Goal: Transaction & Acquisition: Purchase product/service

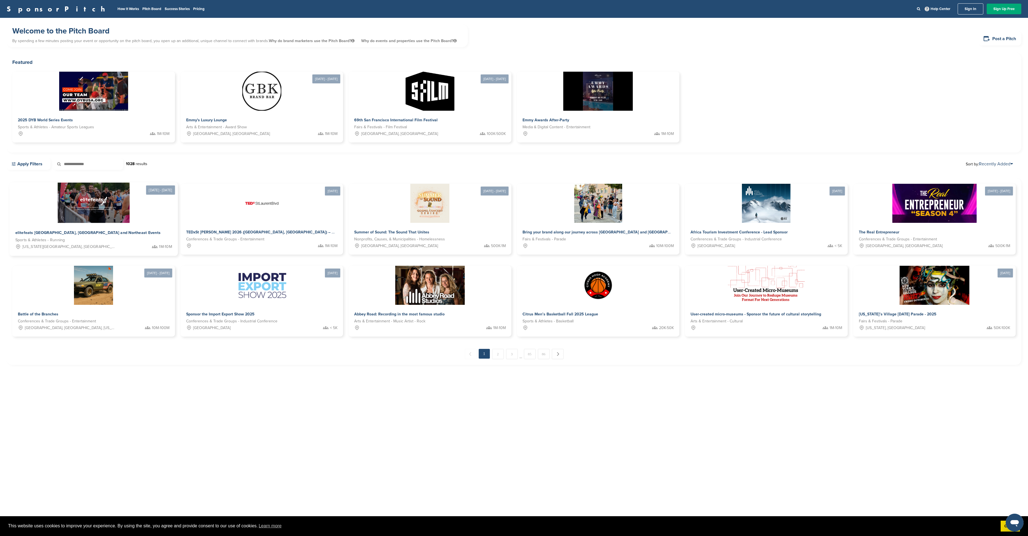
click at [48, 231] on span "elitefeats NYC, Long Island and Northeast Events" at bounding box center [87, 233] width 145 height 5
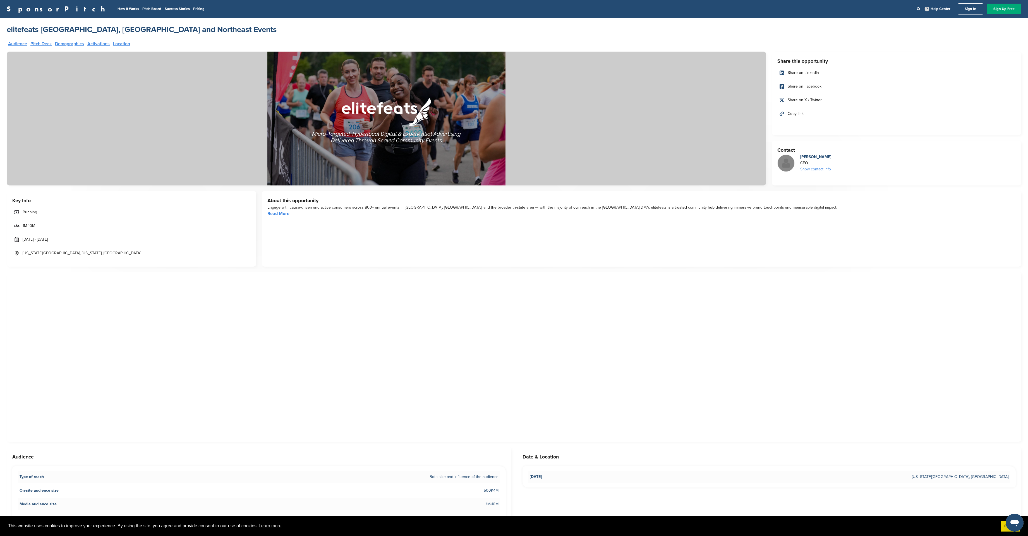
click at [284, 215] on link "Read More" at bounding box center [278, 214] width 22 height 6
click at [193, 10] on link "Pricing" at bounding box center [198, 9] width 11 height 4
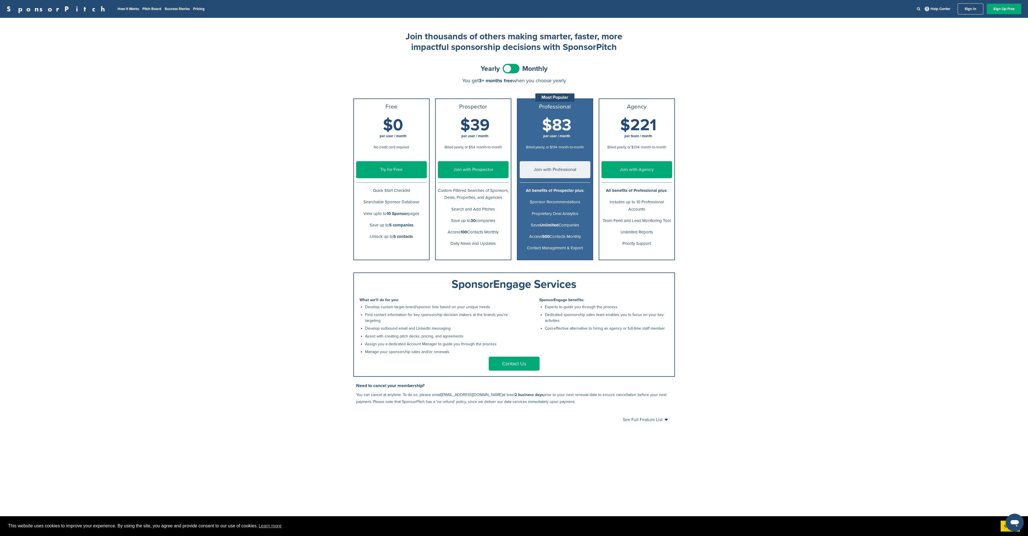
click at [655, 422] on span "See Full Feature List" at bounding box center [645, 420] width 45 height 4
click at [752, 299] on div "SponsorPitch How It Works Pitch Board Success Stories Pricing Help Center Sign …" at bounding box center [514, 432] width 1028 height 864
click at [857, 148] on div "SponsorPitch How It Works Pitch Board Success Stories Pricing Help Center Sign …" at bounding box center [514, 432] width 1028 height 864
click at [658, 421] on span "See Full Feature List" at bounding box center [645, 420] width 45 height 4
